Goal: Task Accomplishment & Management: Manage account settings

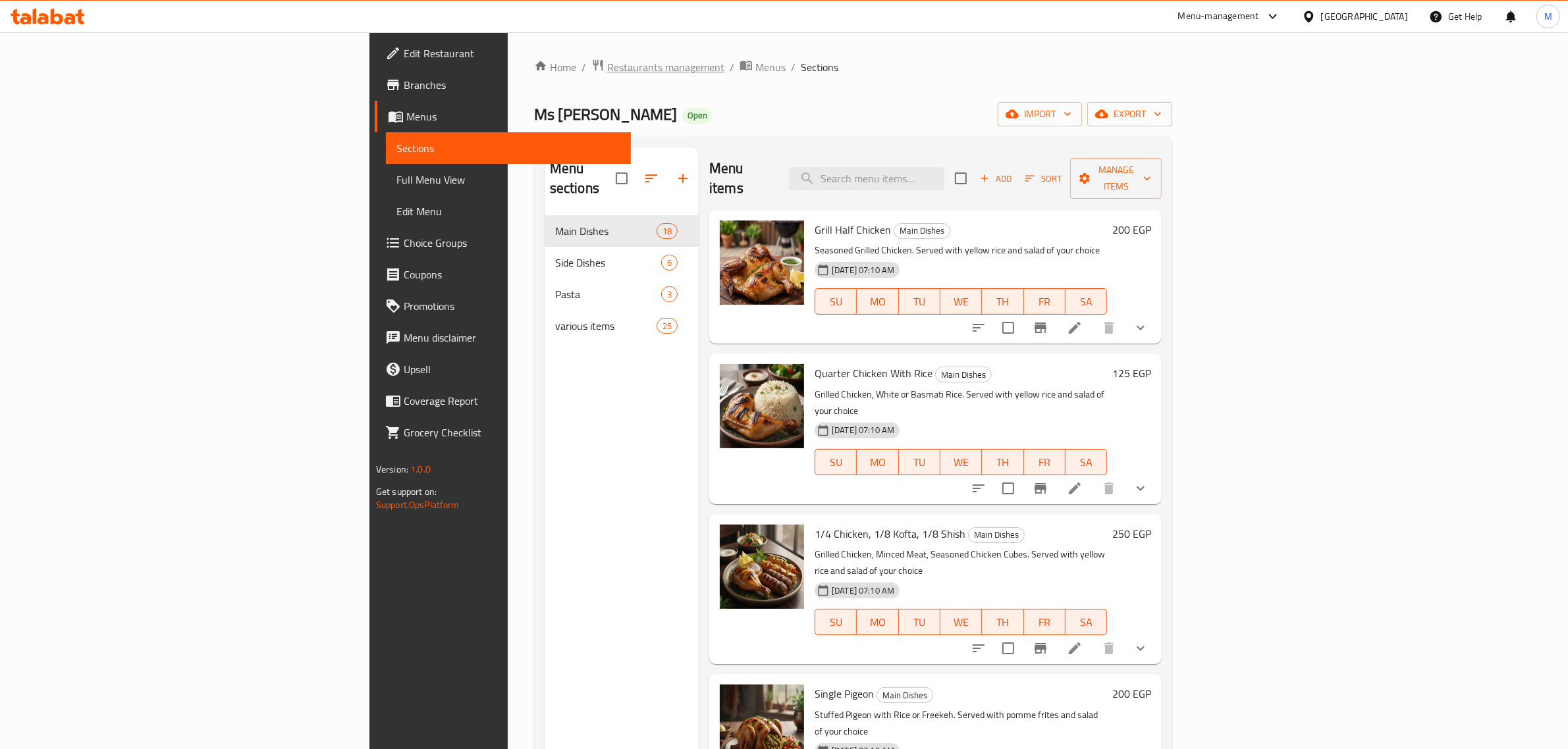
click at [607, 67] on span "Restaurants management" at bounding box center [665, 67] width 117 height 15
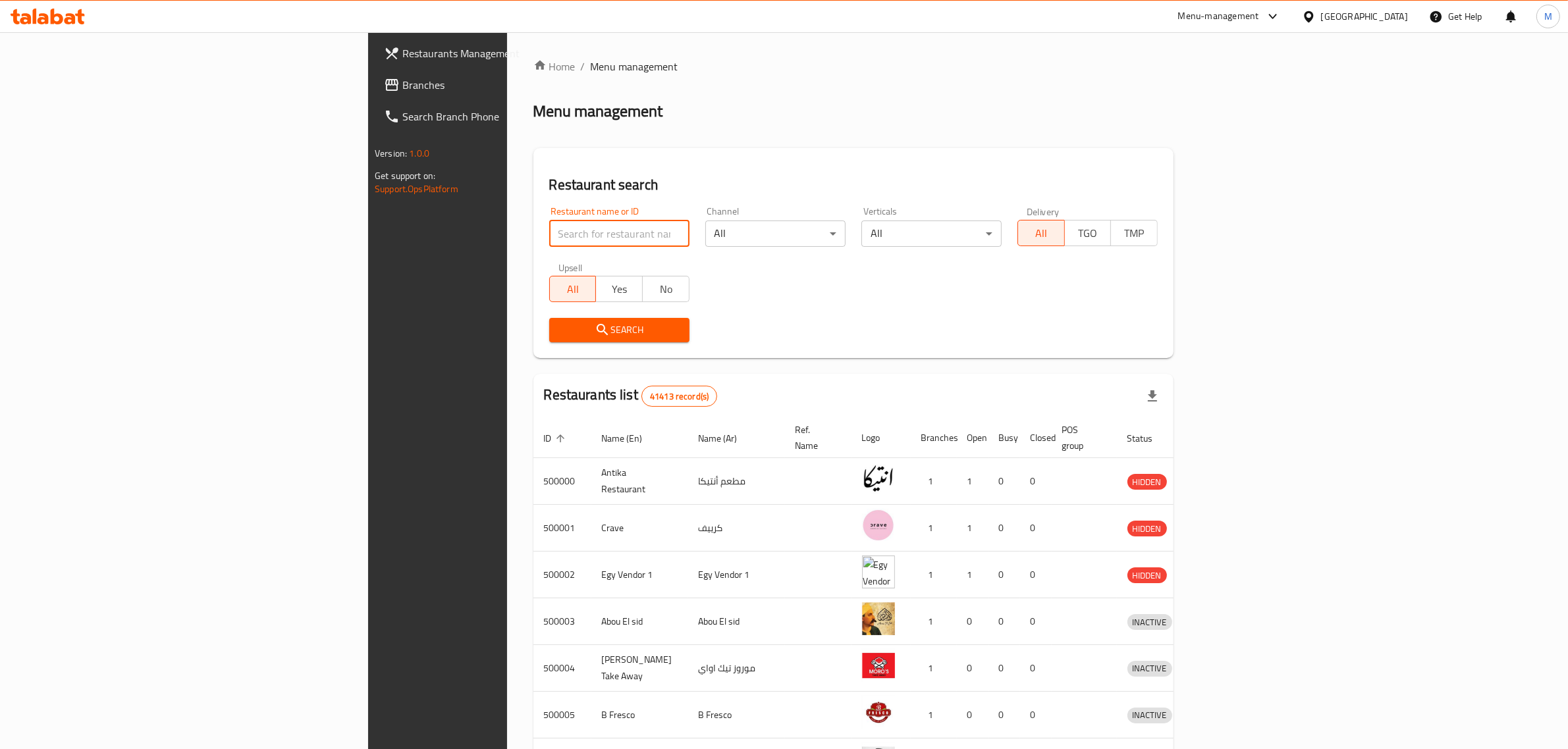
click at [549, 239] on input "search" at bounding box center [619, 233] width 140 height 26
type input "abo"
click at [549, 235] on input "abo" at bounding box center [619, 233] width 140 height 26
drag, startPoint x: 495, startPoint y: 235, endPoint x: 588, endPoint y: 235, distance: 93.0
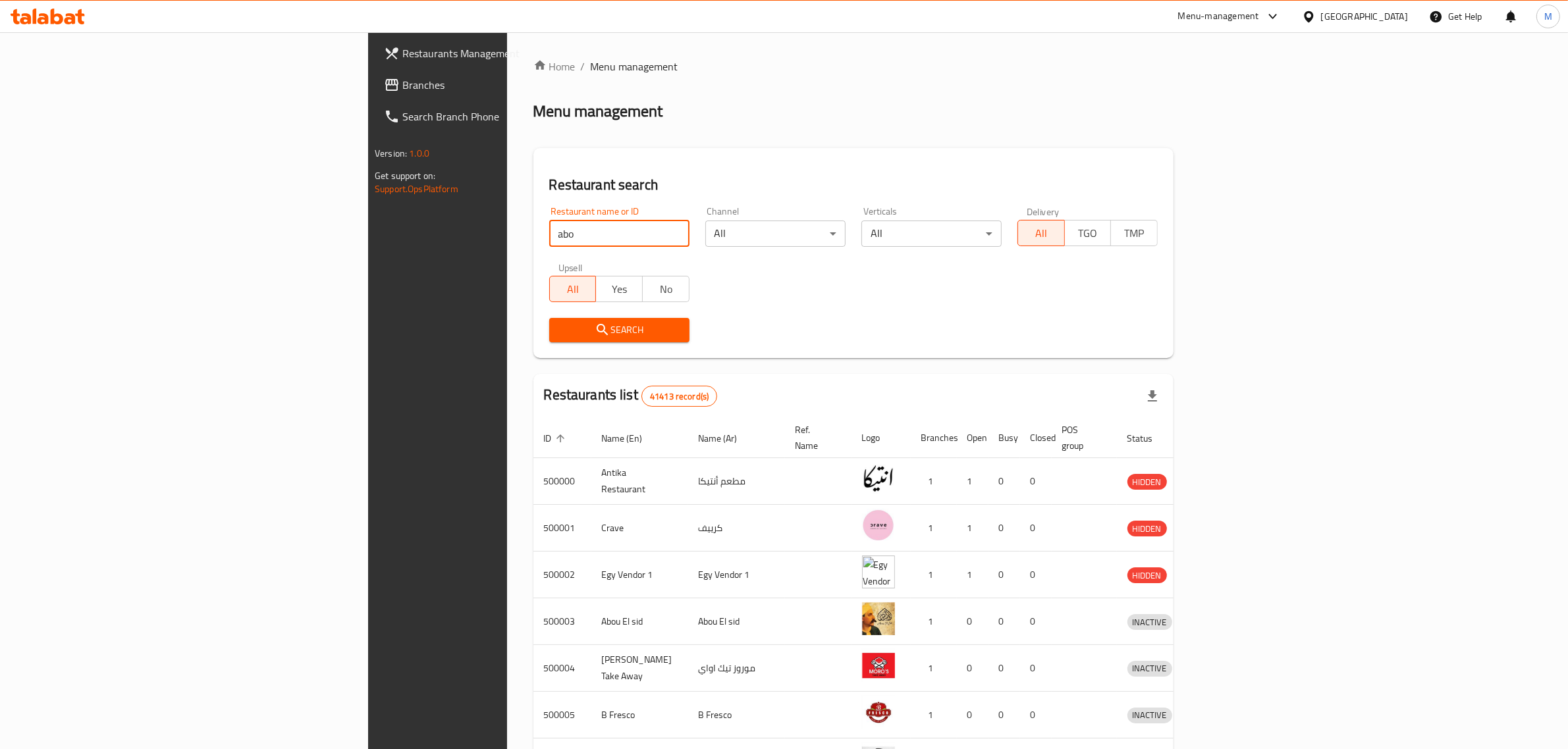
click at [588, 235] on input "abo" at bounding box center [619, 233] width 140 height 26
click at [583, 235] on input "abo" at bounding box center [619, 233] width 140 height 26
click at [553, 226] on input "search" at bounding box center [619, 233] width 140 height 26
type input "h"
click button "Search" at bounding box center [619, 329] width 140 height 24
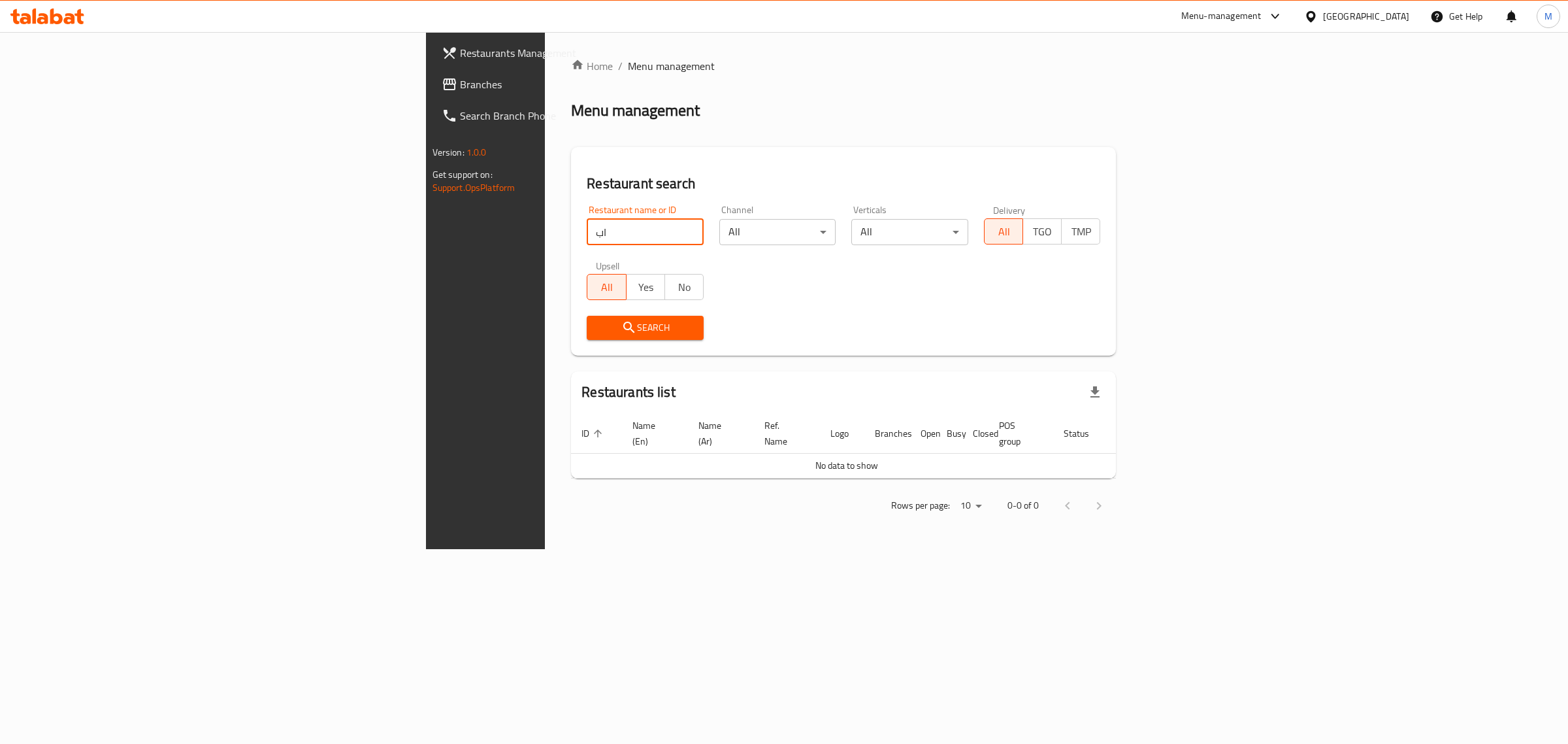
type input "ا"
type input "[PERSON_NAME]"
click button "Search" at bounding box center [645, 327] width 117 height 24
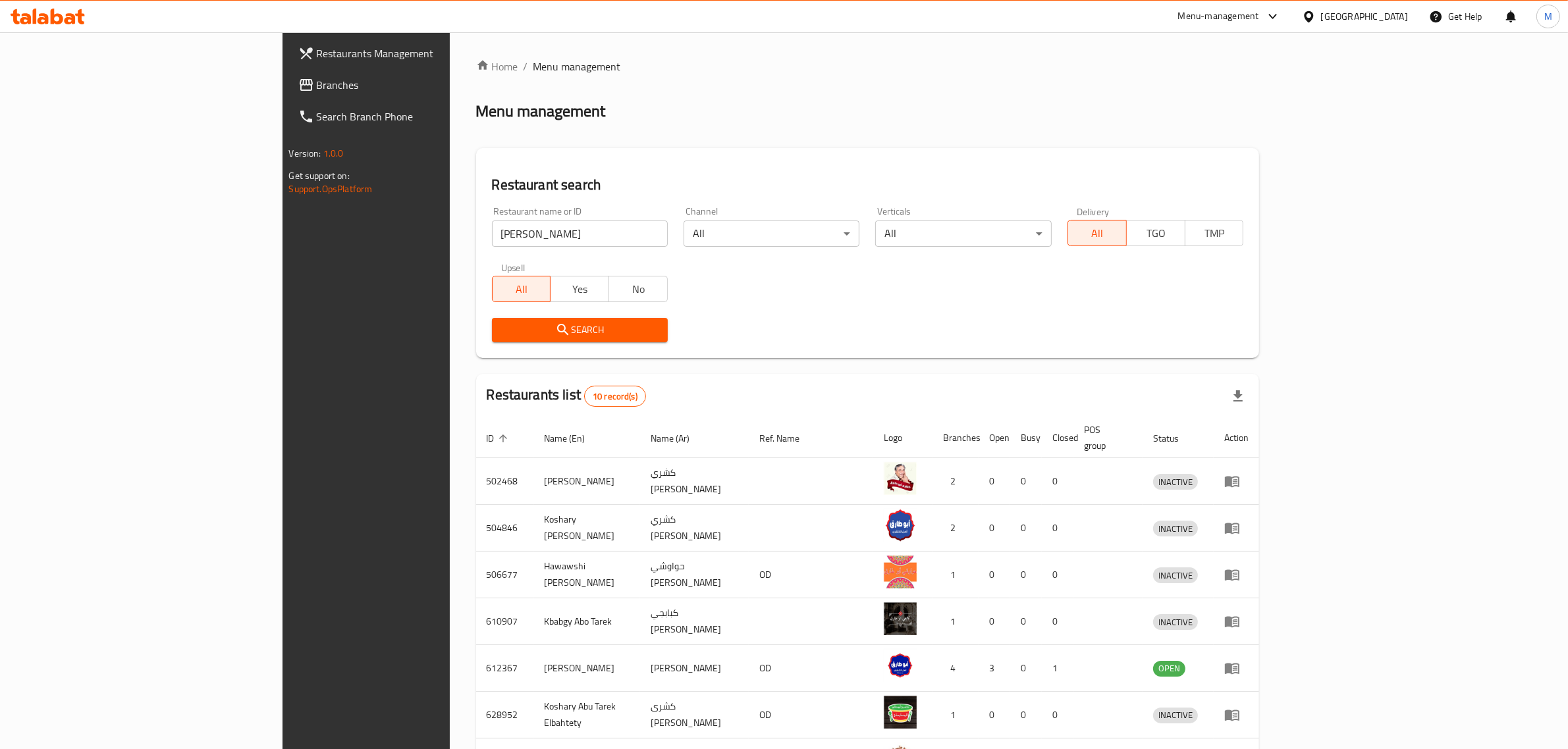
click at [1259, 17] on div "Menu-management" at bounding box center [1218, 16] width 81 height 15
click at [1255, 148] on div "Restaurant-Management" at bounding box center [1210, 146] width 103 height 14
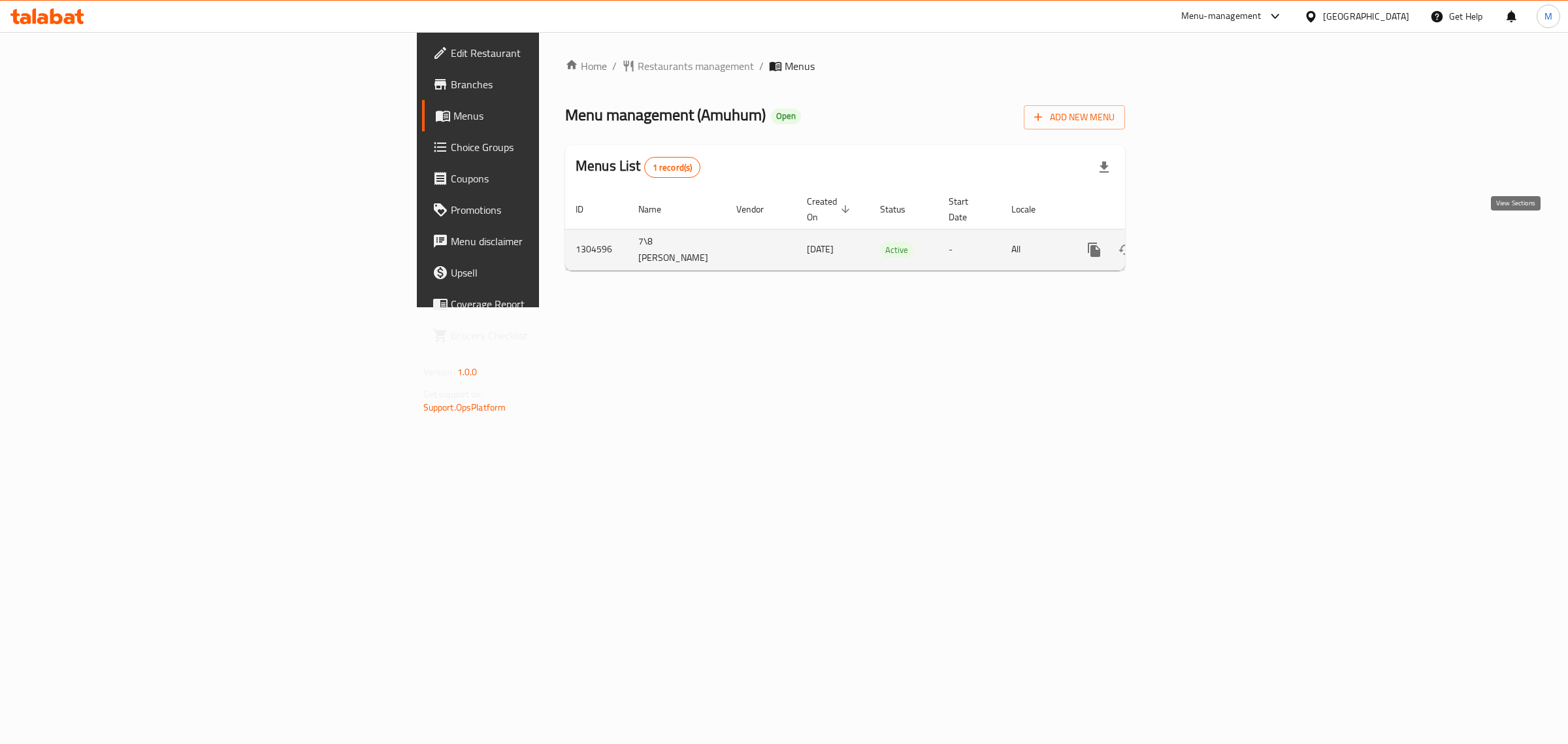
click at [1196, 242] on icon "enhanced table" at bounding box center [1188, 249] width 15 height 15
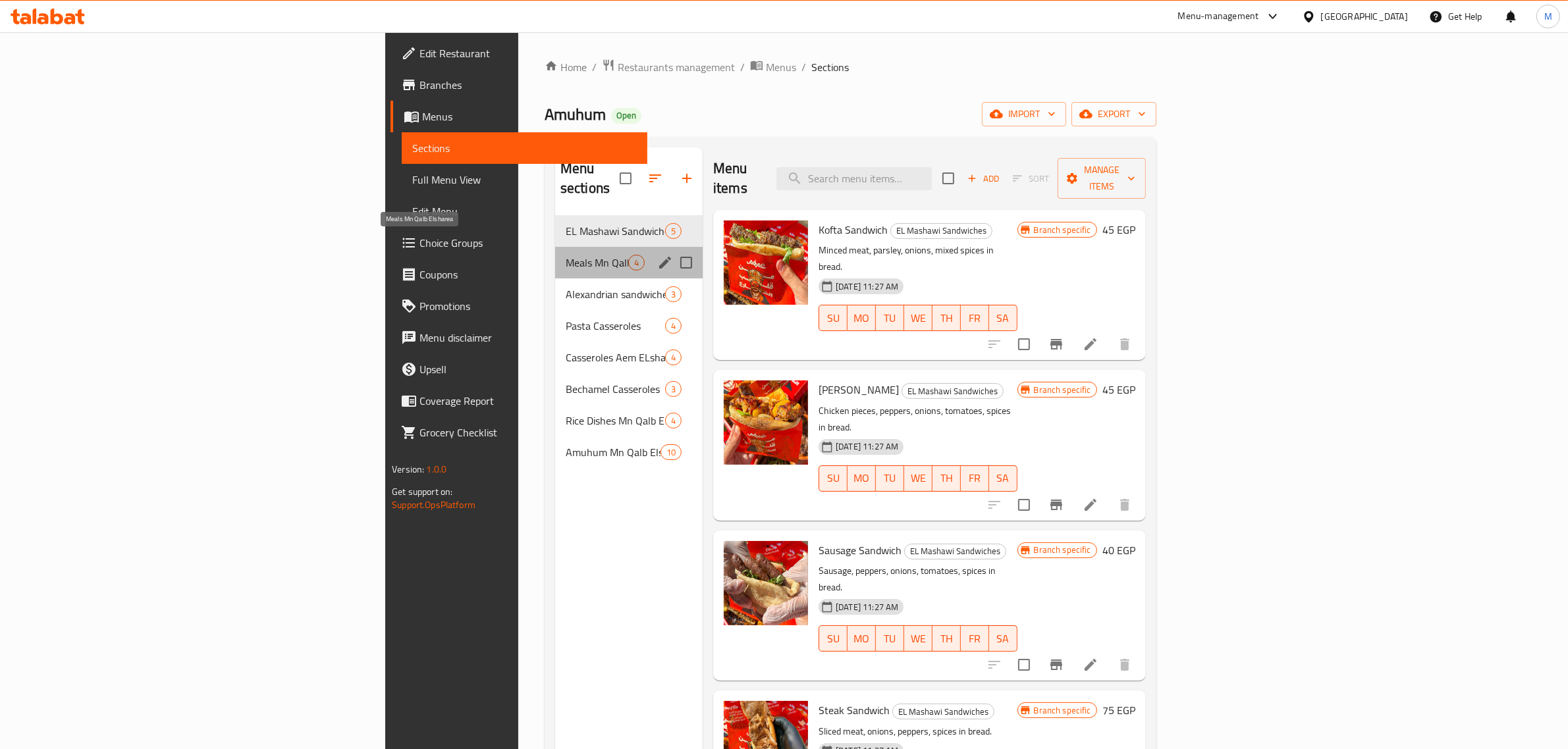
click at [566, 255] on span "Meals Mn Qalb Elsharea" at bounding box center [597, 263] width 63 height 15
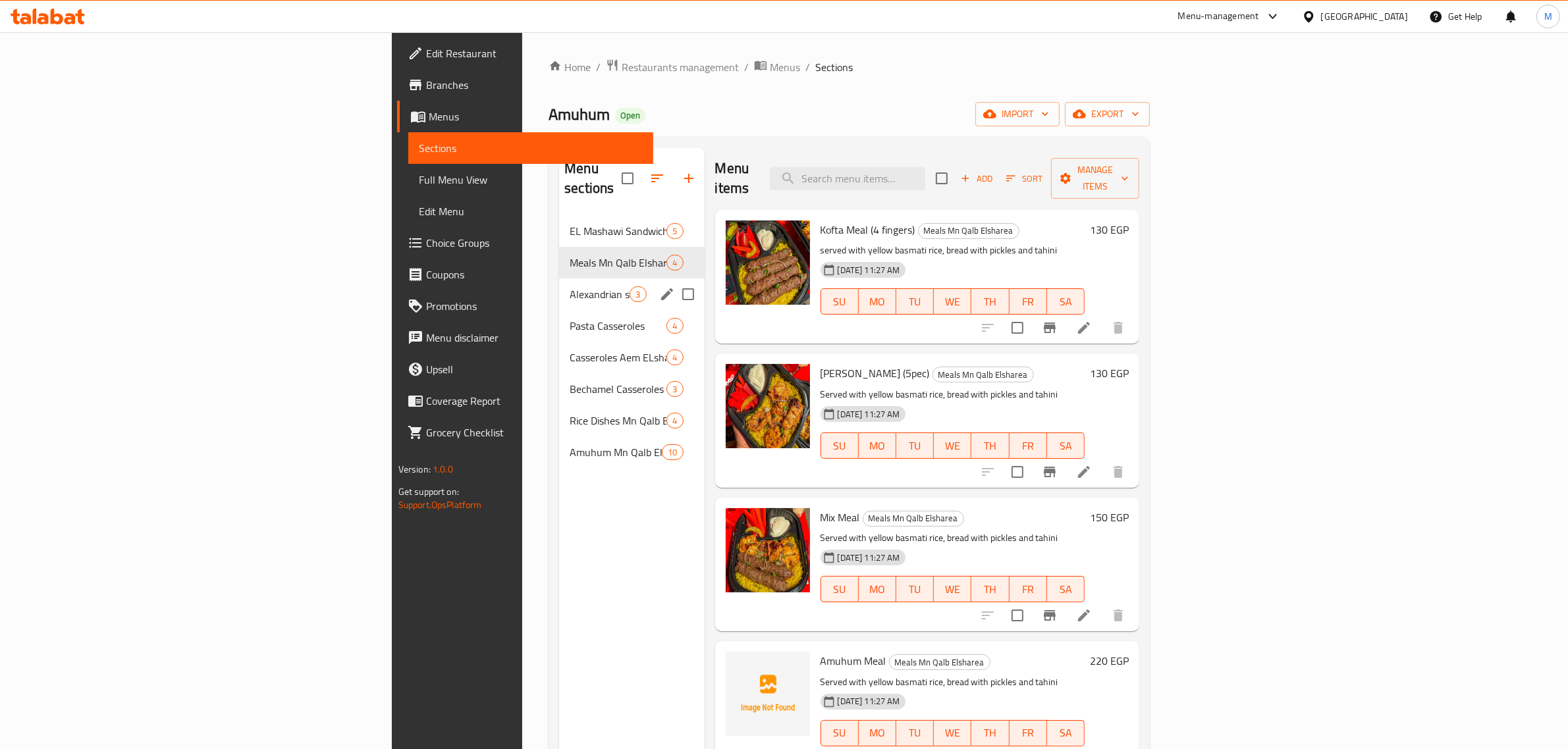
click at [559, 278] on div "Alexandrian sandwiches 3" at bounding box center [631, 293] width 145 height 32
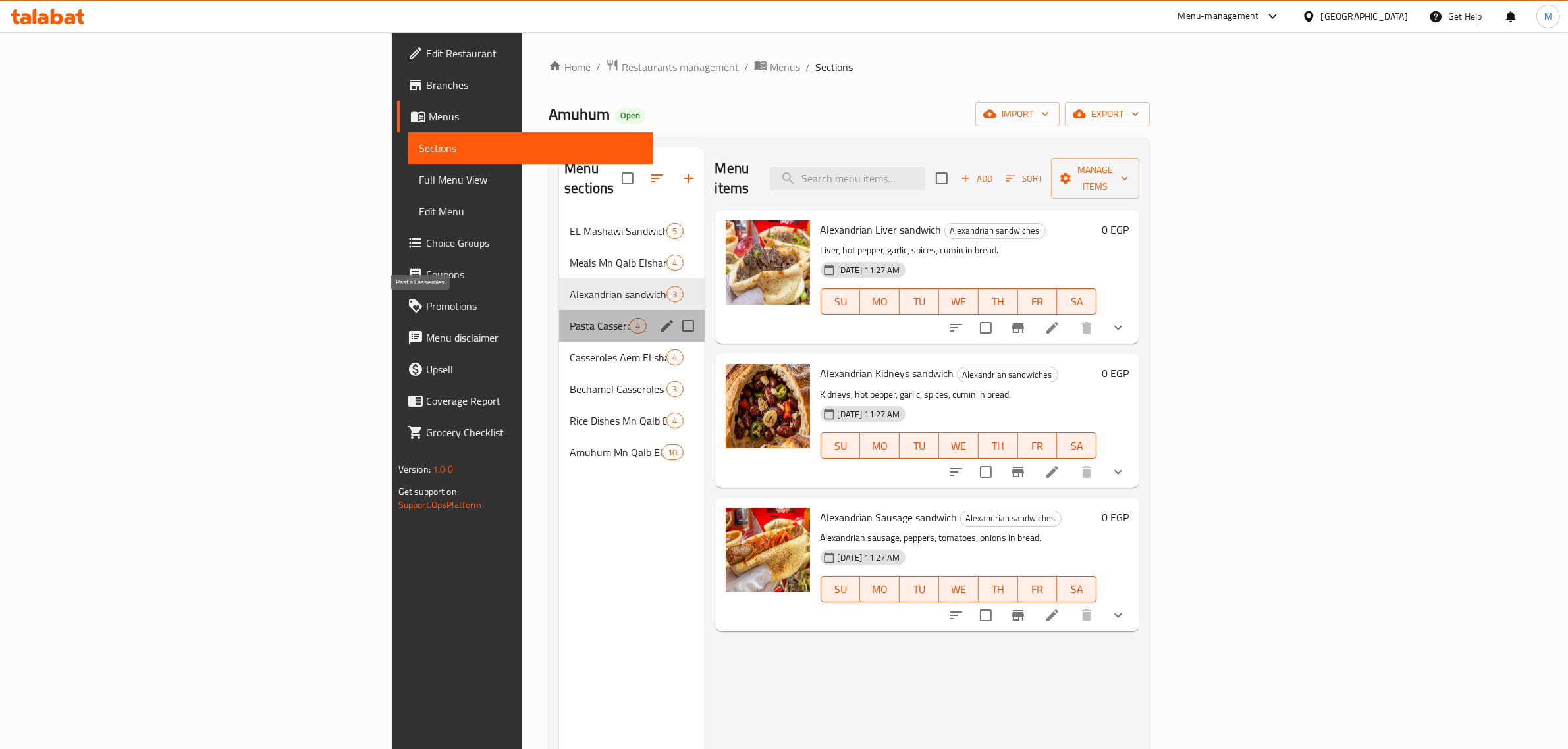
click at [570, 318] on span "Pasta Casseroles" at bounding box center [600, 325] width 60 height 15
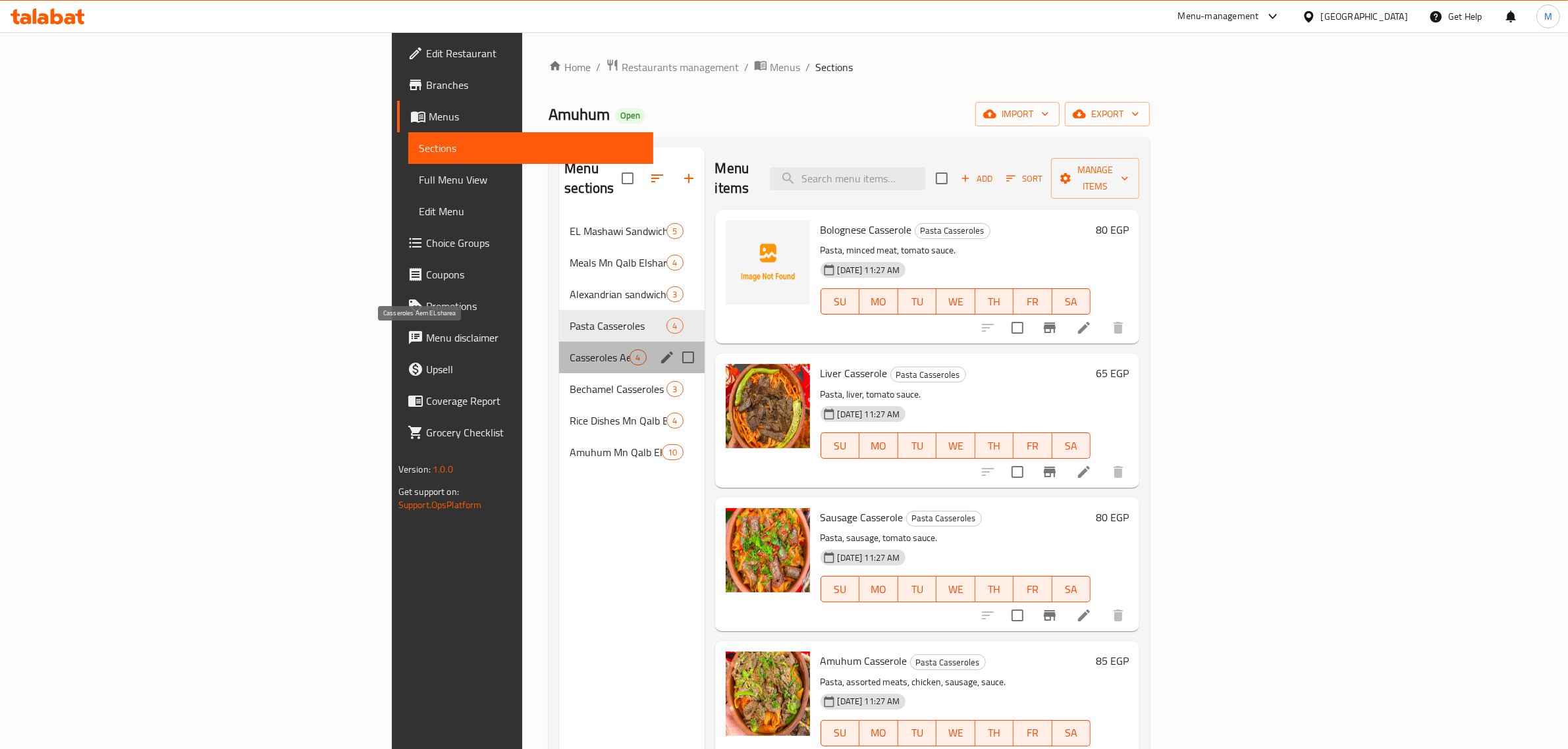
click at [570, 349] on span "Casseroles Aem ELsharea" at bounding box center [600, 357] width 60 height 15
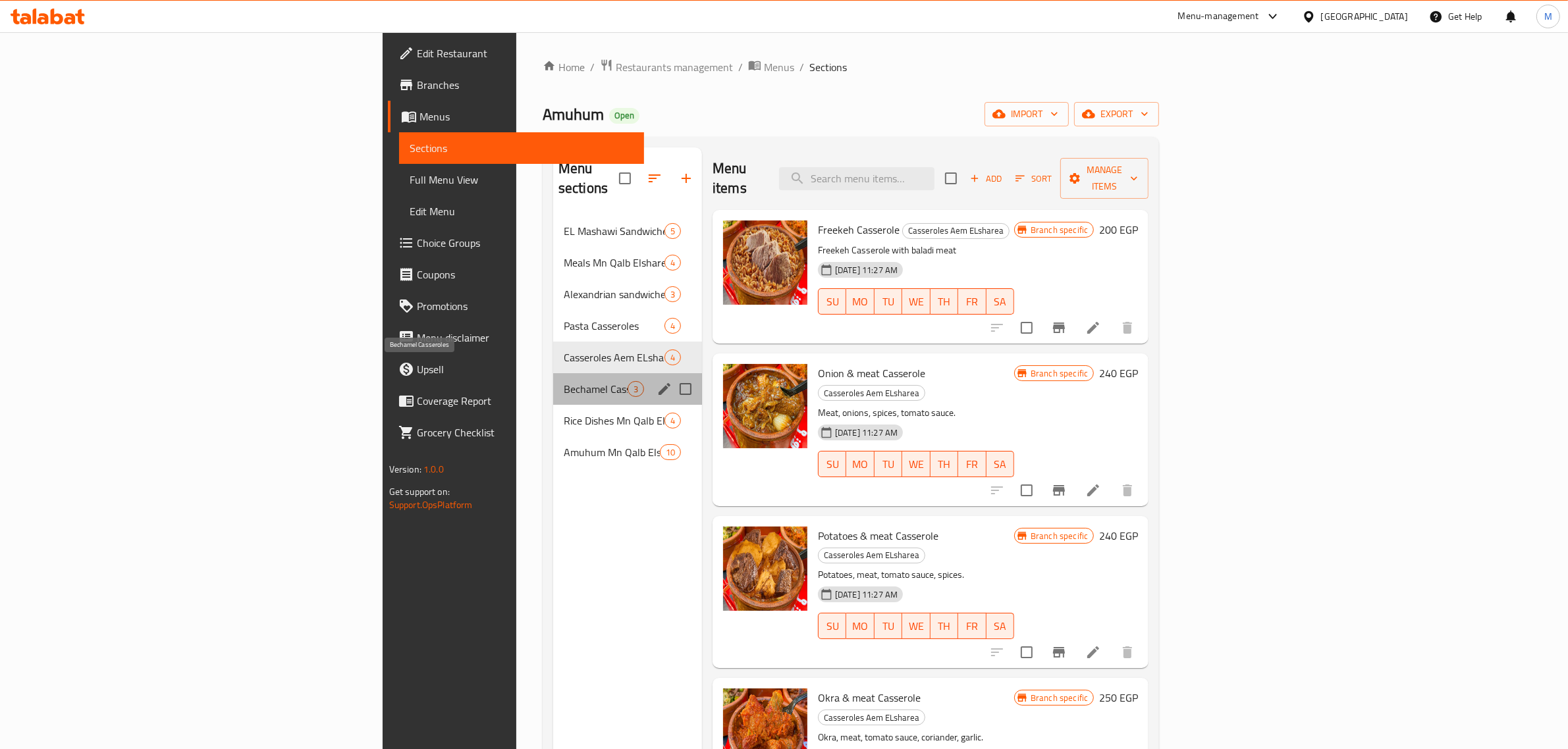
click at [564, 381] on span "Bechamel Casseroles" at bounding box center [596, 389] width 64 height 15
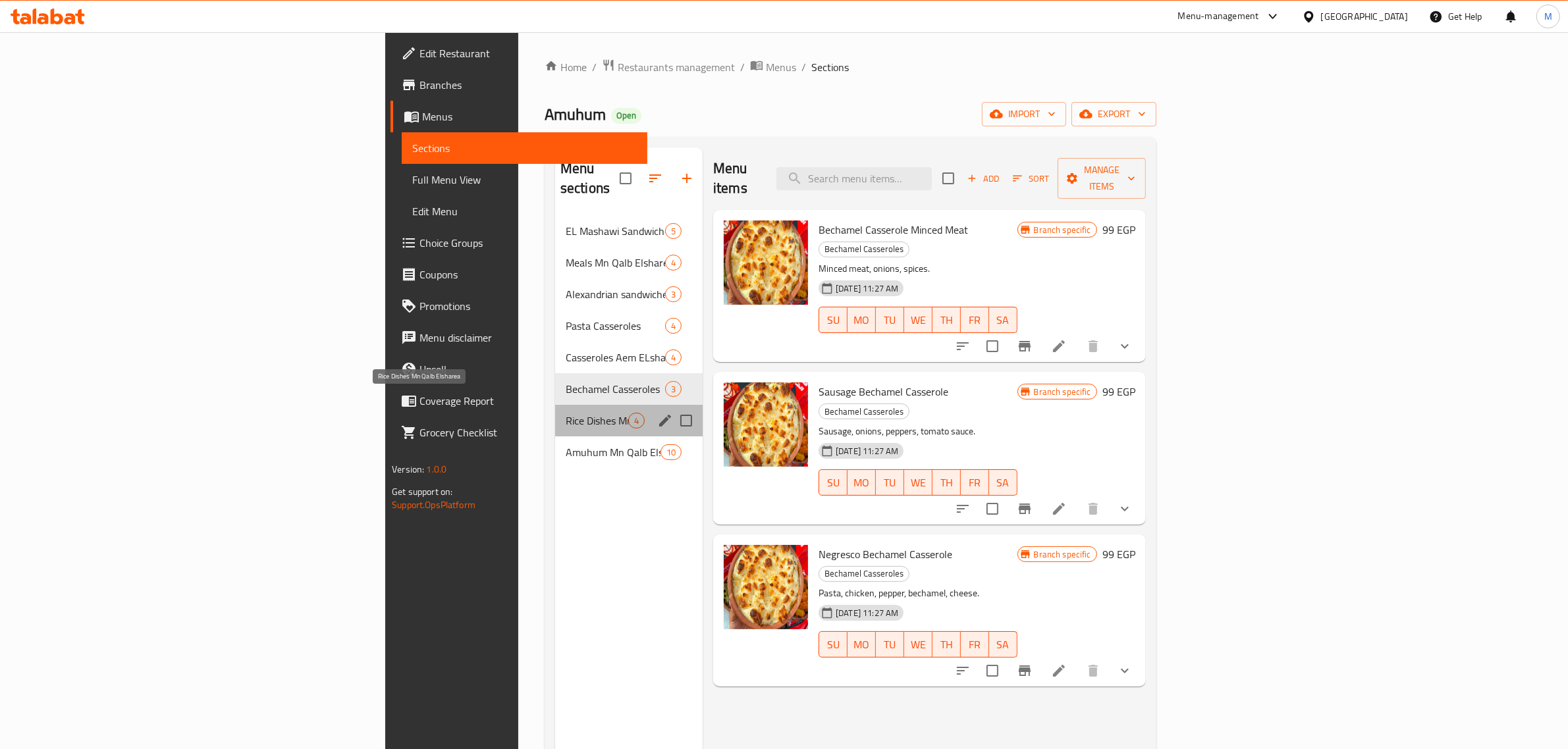
click at [566, 413] on span "Rice Dishes Mn Qalb Elsharea" at bounding box center [597, 421] width 63 height 15
